Goal: Communication & Community: Share content

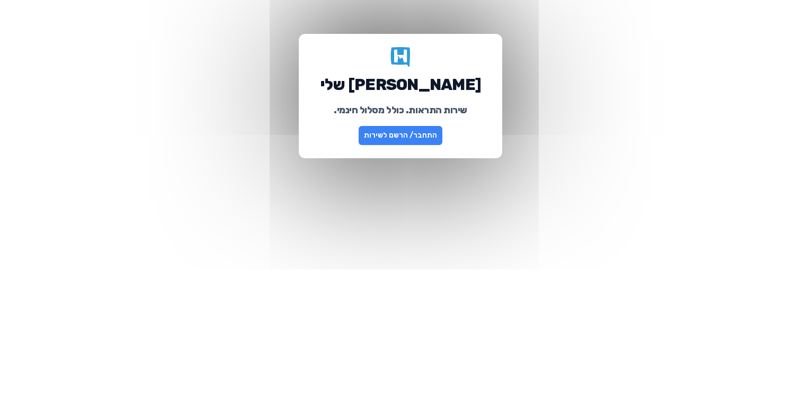
click at [404, 133] on link "התחבר/ הרשם לשירות" at bounding box center [400, 135] width 84 height 19
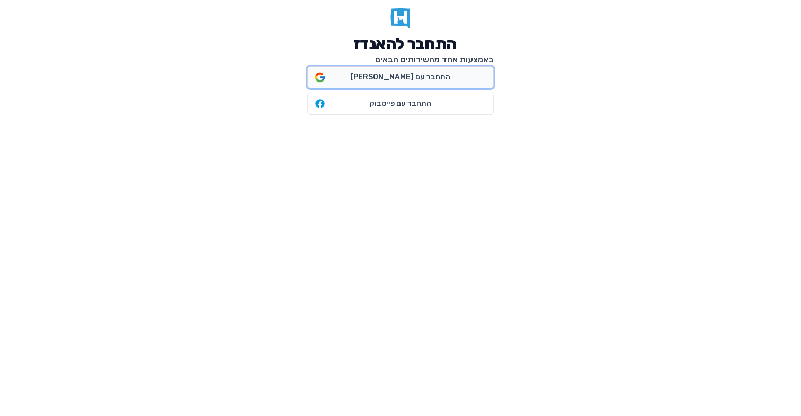
click at [422, 72] on span "התחבר עם [PERSON_NAME]" at bounding box center [400, 77] width 100 height 11
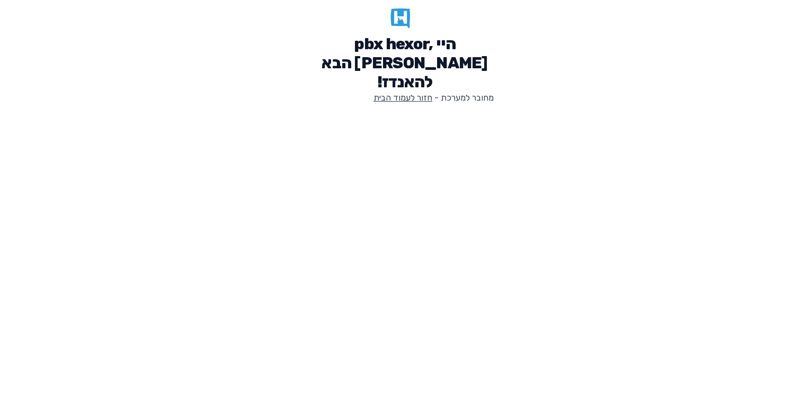
click at [411, 93] on link "חזור לעמוד הבית" at bounding box center [402, 98] width 59 height 10
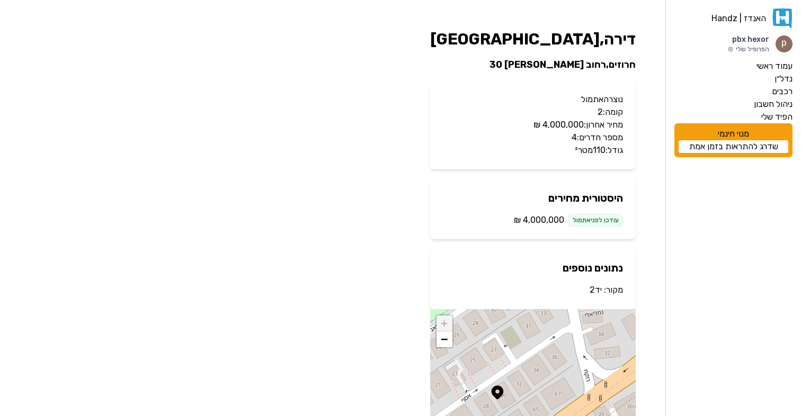
click at [597, 216] on div "עודכן לפני אתמול" at bounding box center [595, 220] width 55 height 13
click at [597, 289] on link "יד2" at bounding box center [595, 290] width 12 height 10
click at [412, 169] on div "האנדז | Handz pbx hexor הפרופיל שלי עמוד ראשי נדל״ן רכבים ניהול חשבון הפיד שלי …" at bounding box center [400, 252] width 801 height 505
